Goal: Check status

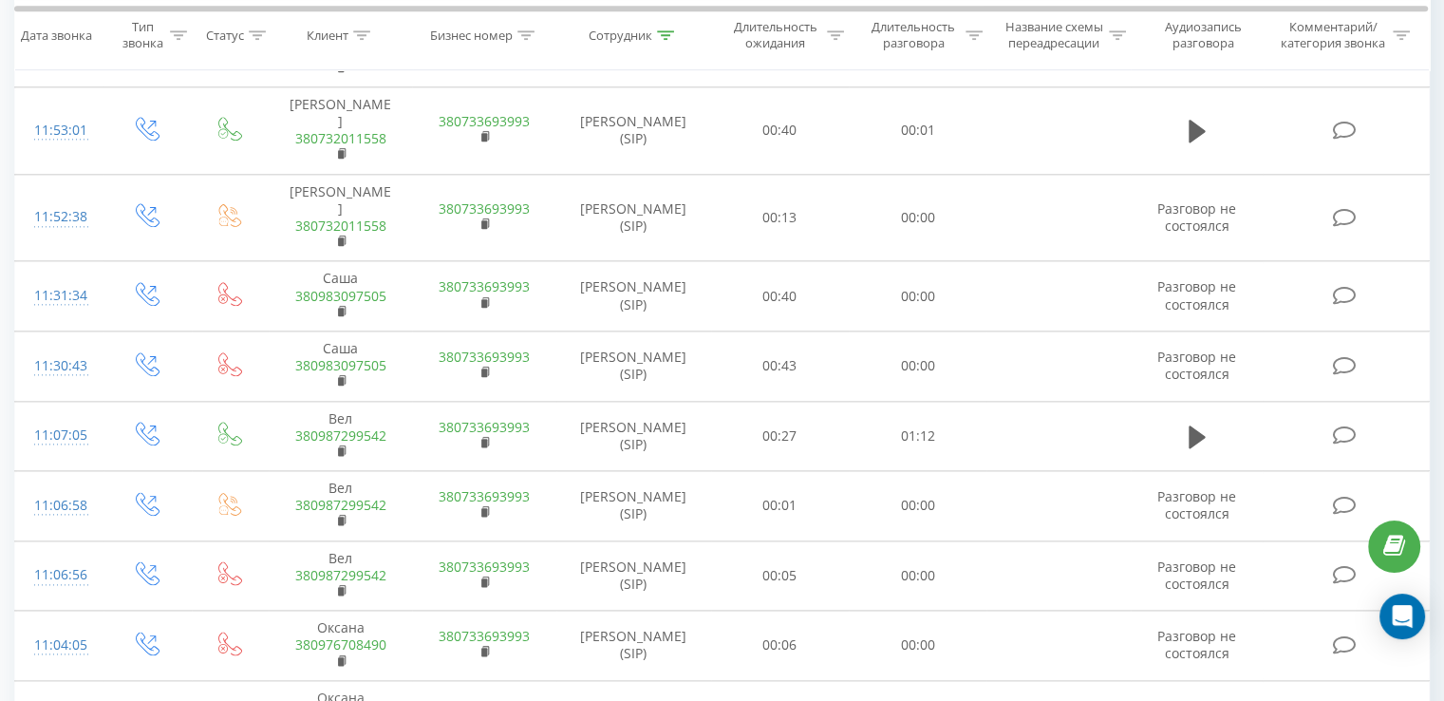
scroll to position [2315, 0]
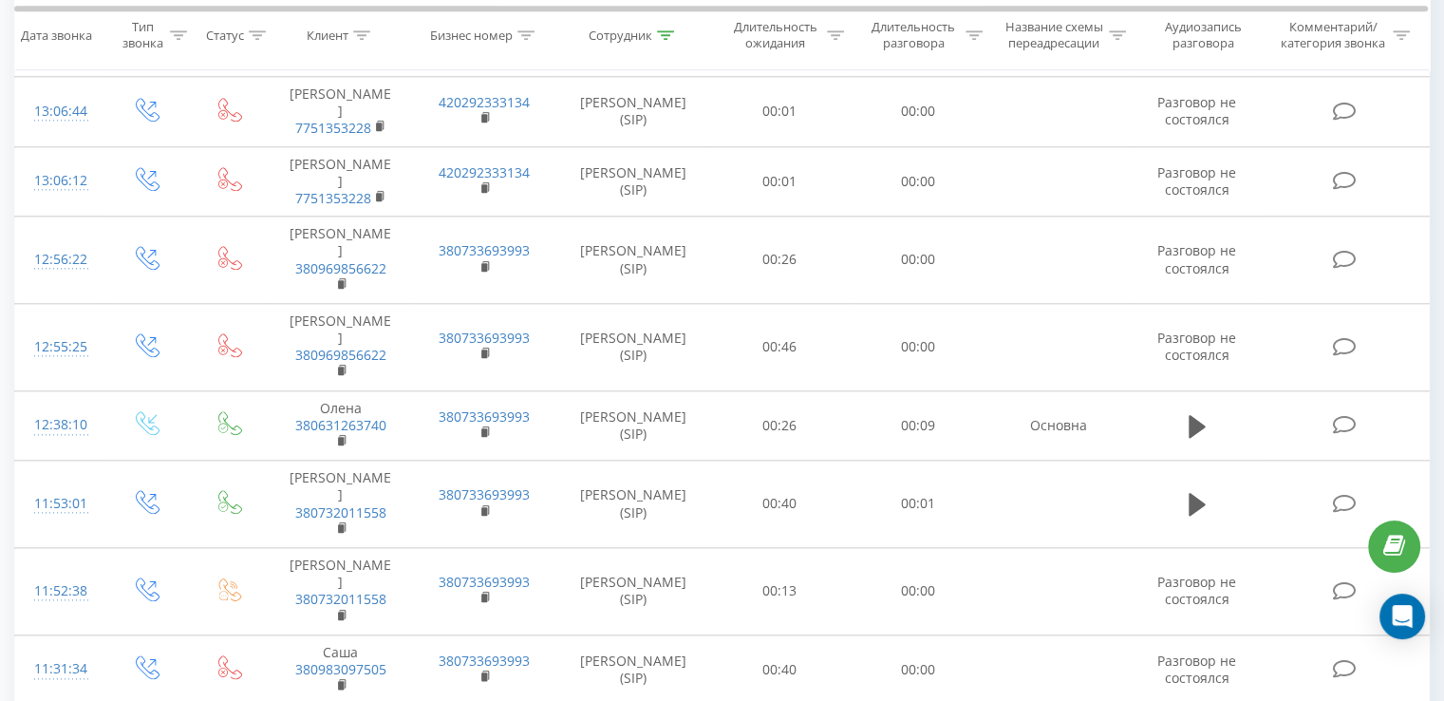
scroll to position [2455, 0]
